Goal: Task Accomplishment & Management: Manage account settings

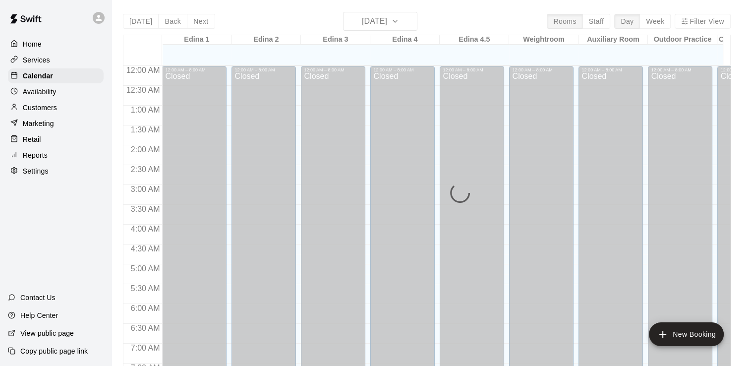
scroll to position [610, 0]
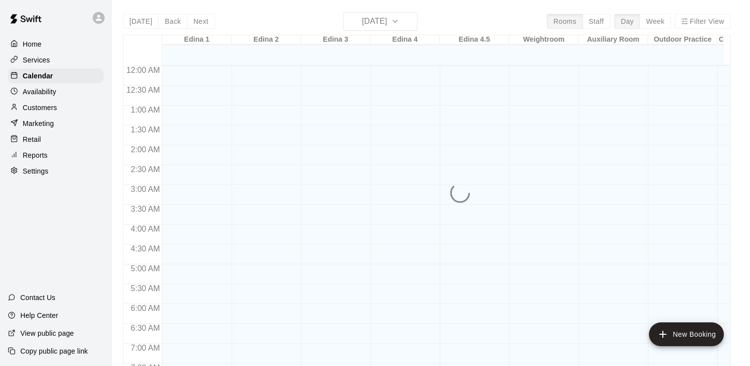
scroll to position [610, 0]
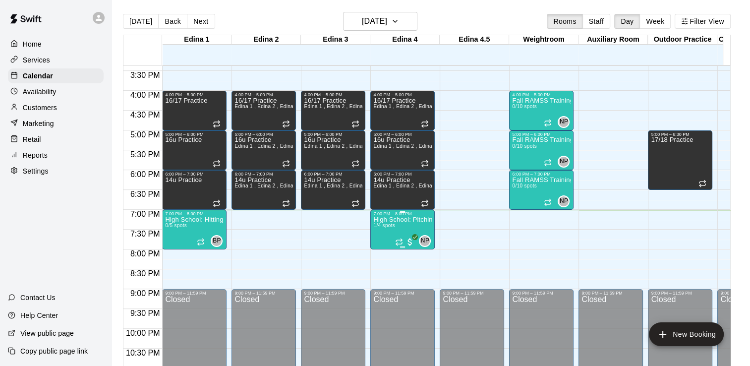
click at [393, 220] on p "High School: Pitching (Ages 14U-18U)" at bounding box center [402, 220] width 58 height 0
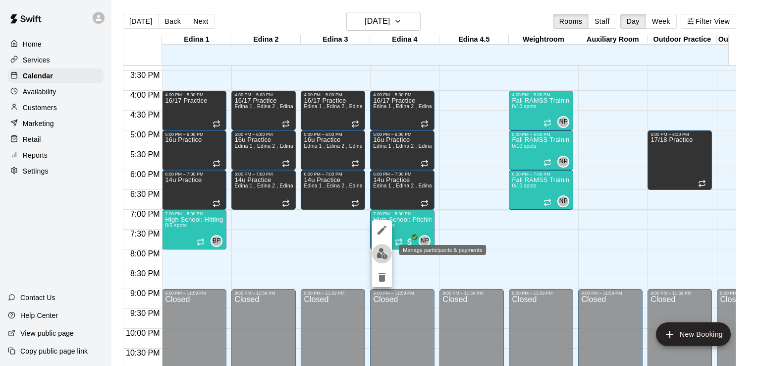
click at [385, 251] on img "edit" at bounding box center [382, 253] width 11 height 11
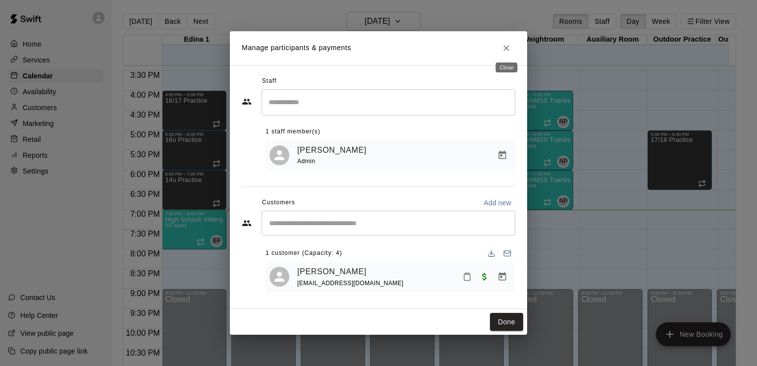
click at [505, 47] on icon "Close" at bounding box center [506, 48] width 6 height 6
